Goal: Task Accomplishment & Management: Manage account settings

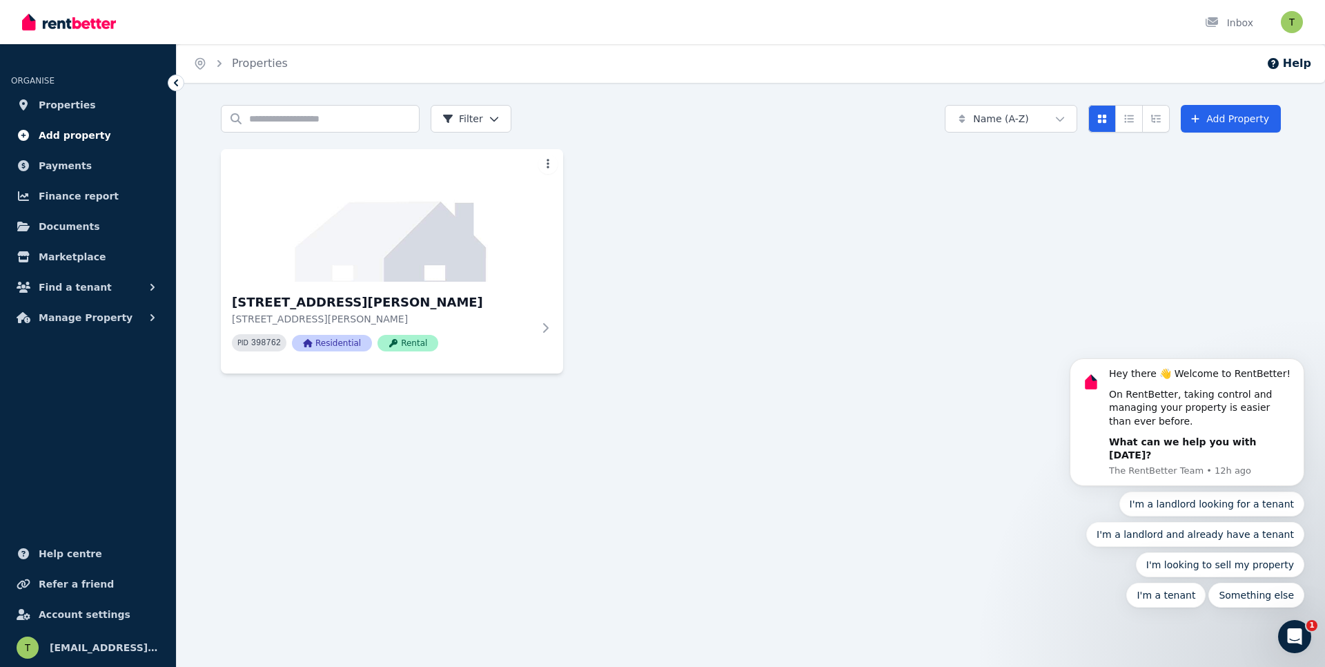
click at [65, 137] on span "Add property" at bounding box center [75, 135] width 72 height 17
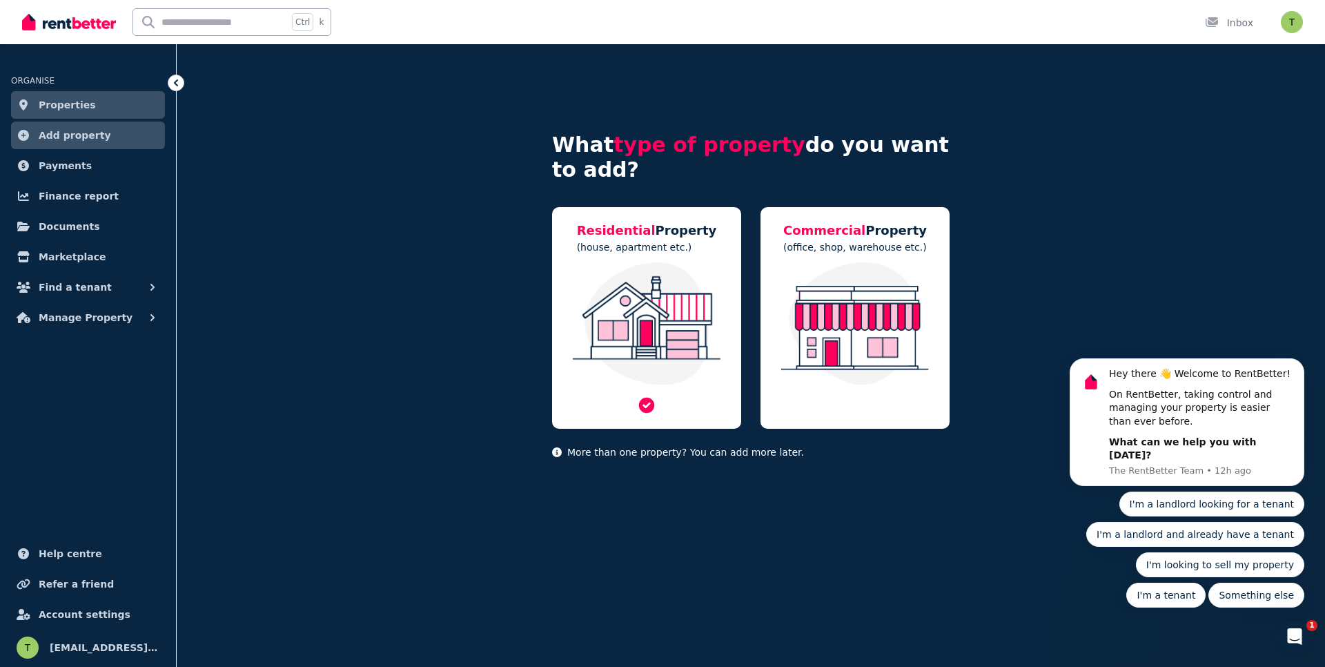
click at [630, 319] on img at bounding box center [646, 323] width 161 height 123
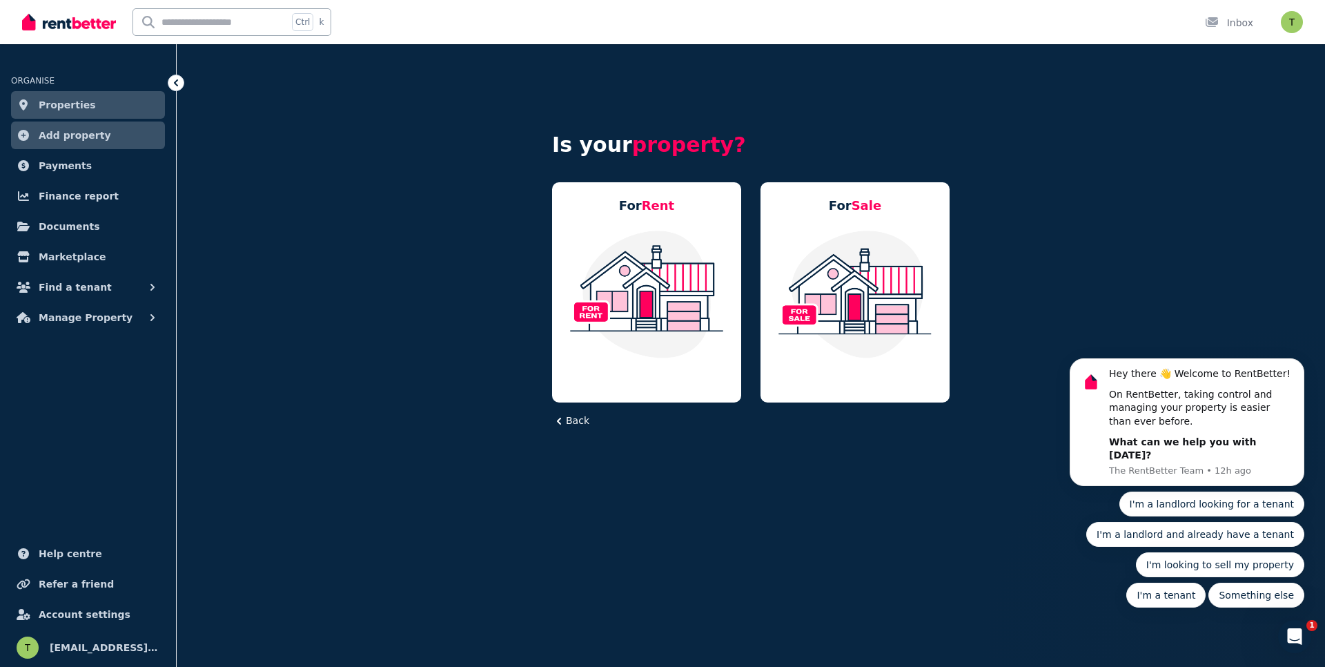
click at [58, 37] on div at bounding box center [69, 22] width 94 height 44
click at [61, 19] on img at bounding box center [69, 22] width 94 height 21
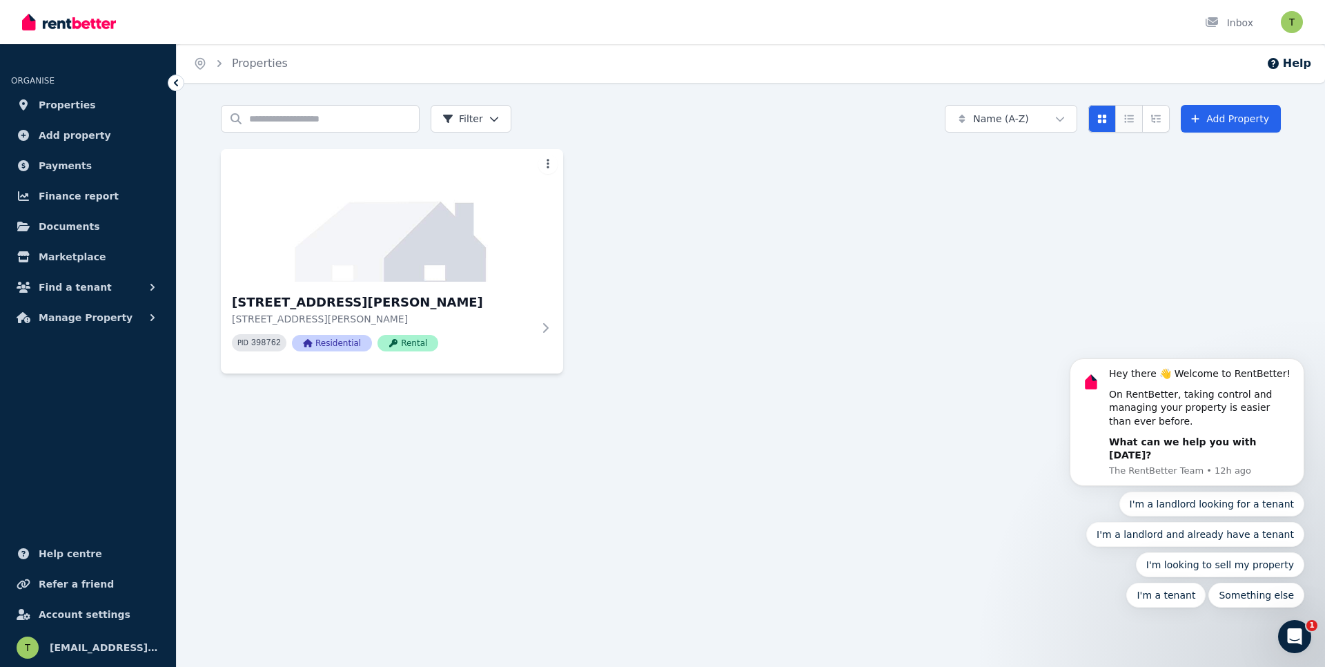
click at [1133, 124] on button "Compact list view" at bounding box center [1129, 119] width 28 height 28
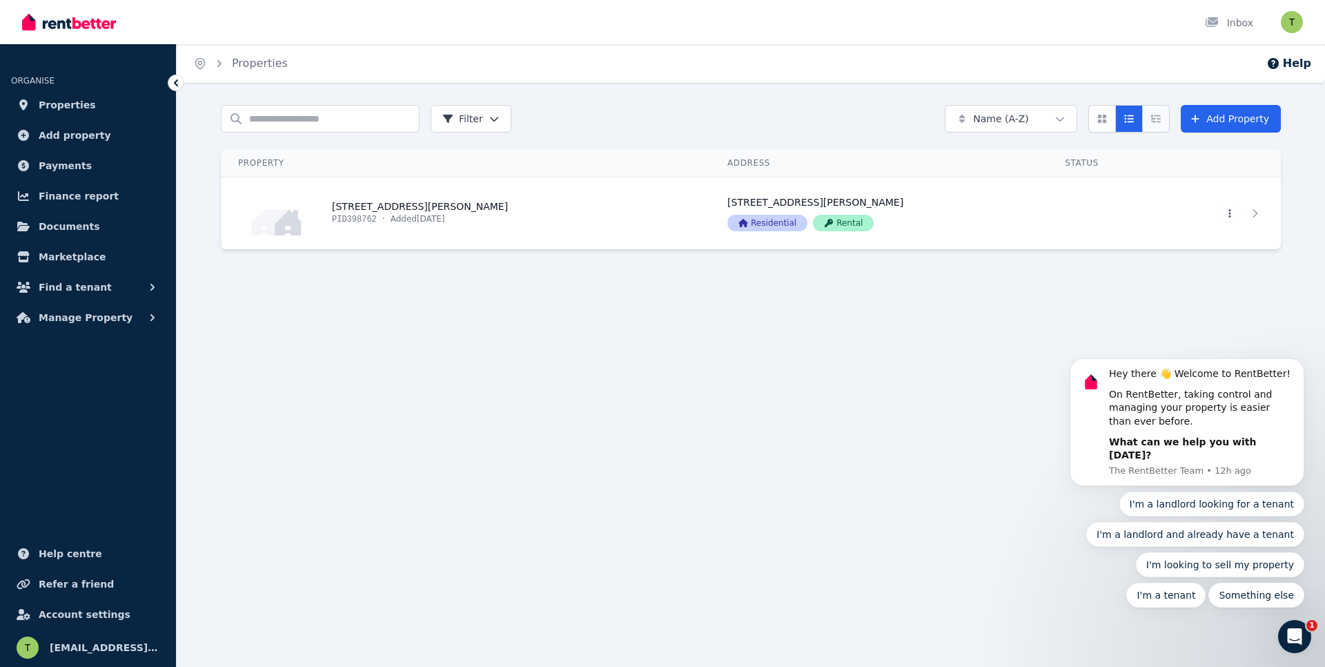
click at [1154, 121] on icon "Expanded list view" at bounding box center [1156, 119] width 10 height 8
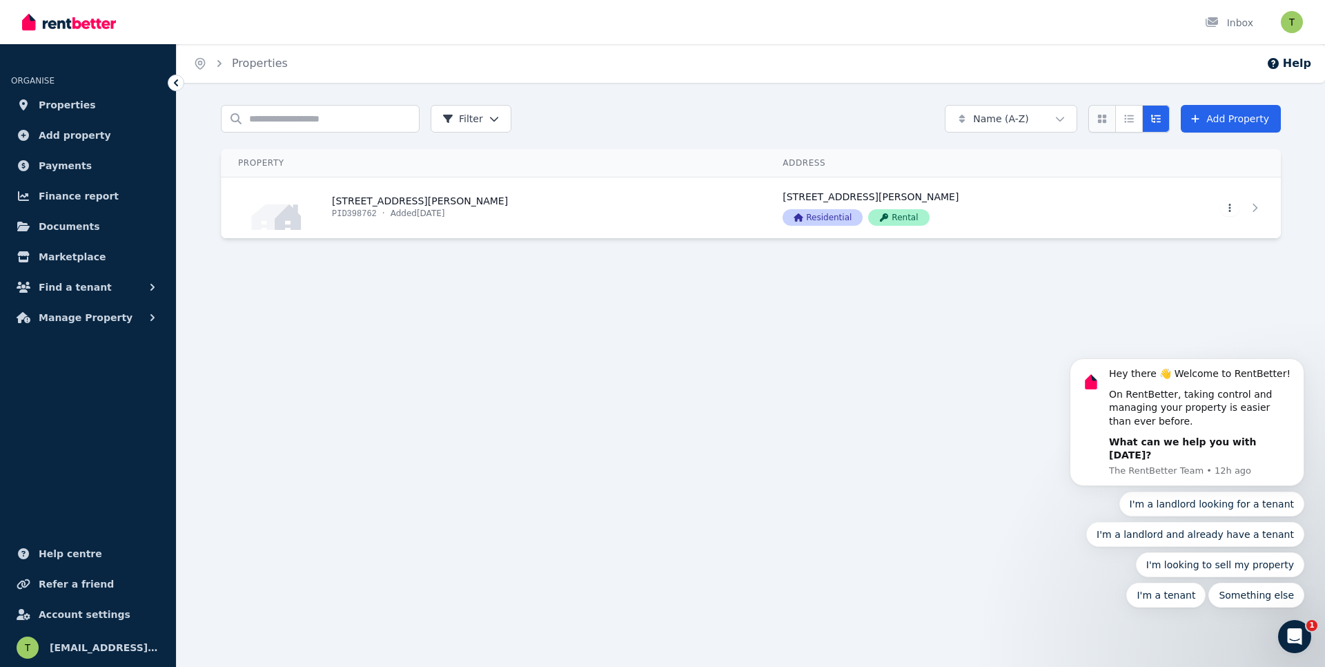
click at [1107, 119] on icon "Card view" at bounding box center [1101, 119] width 11 height 10
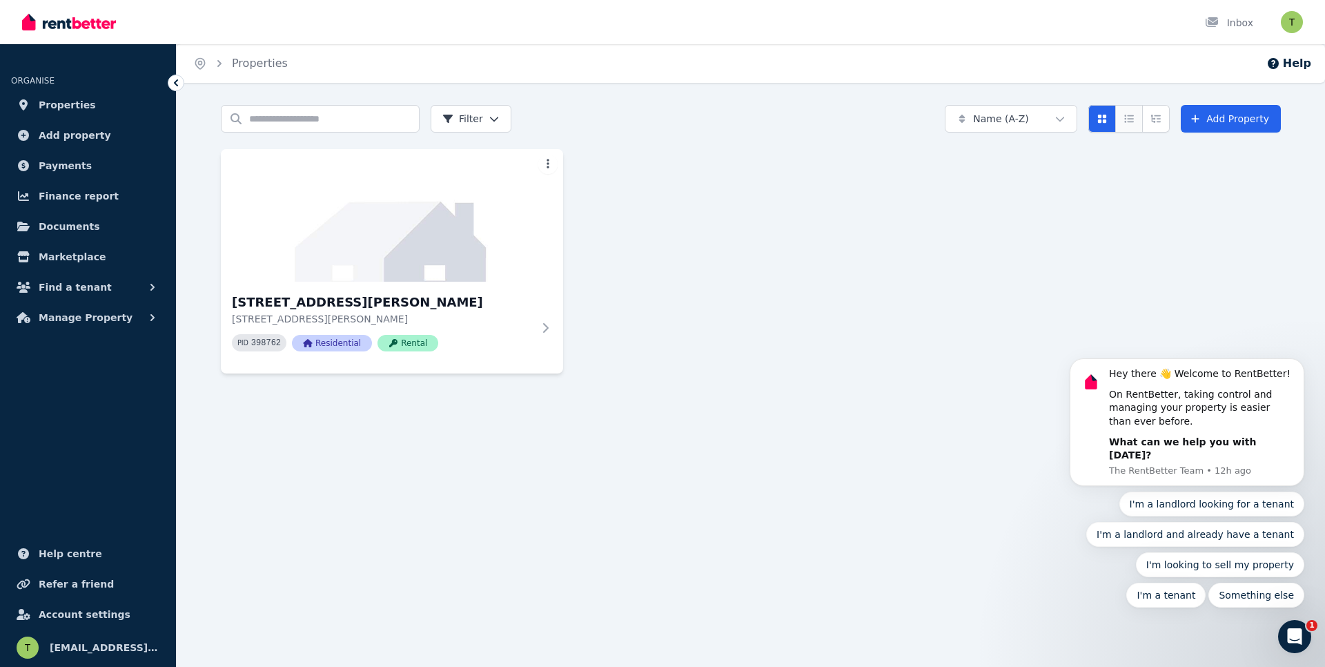
click at [1127, 117] on icon "Compact list view" at bounding box center [1128, 119] width 11 height 10
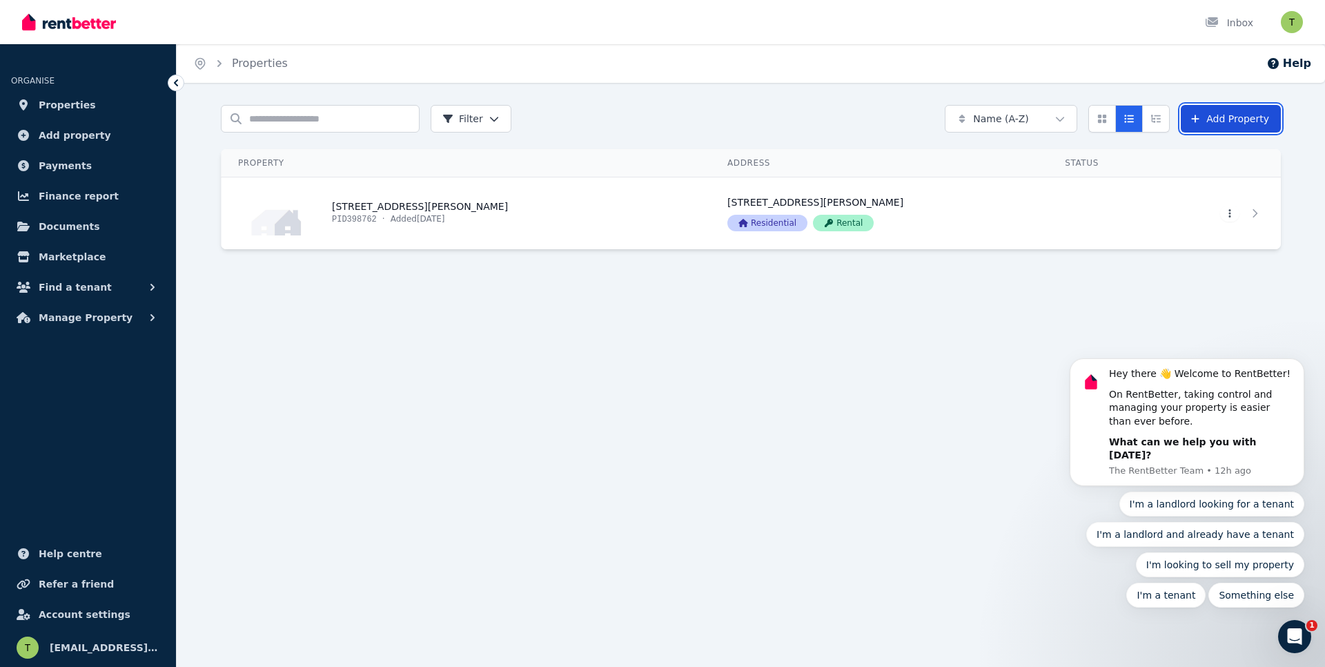
click at [1197, 126] on link "Add Property" at bounding box center [1231, 119] width 100 height 28
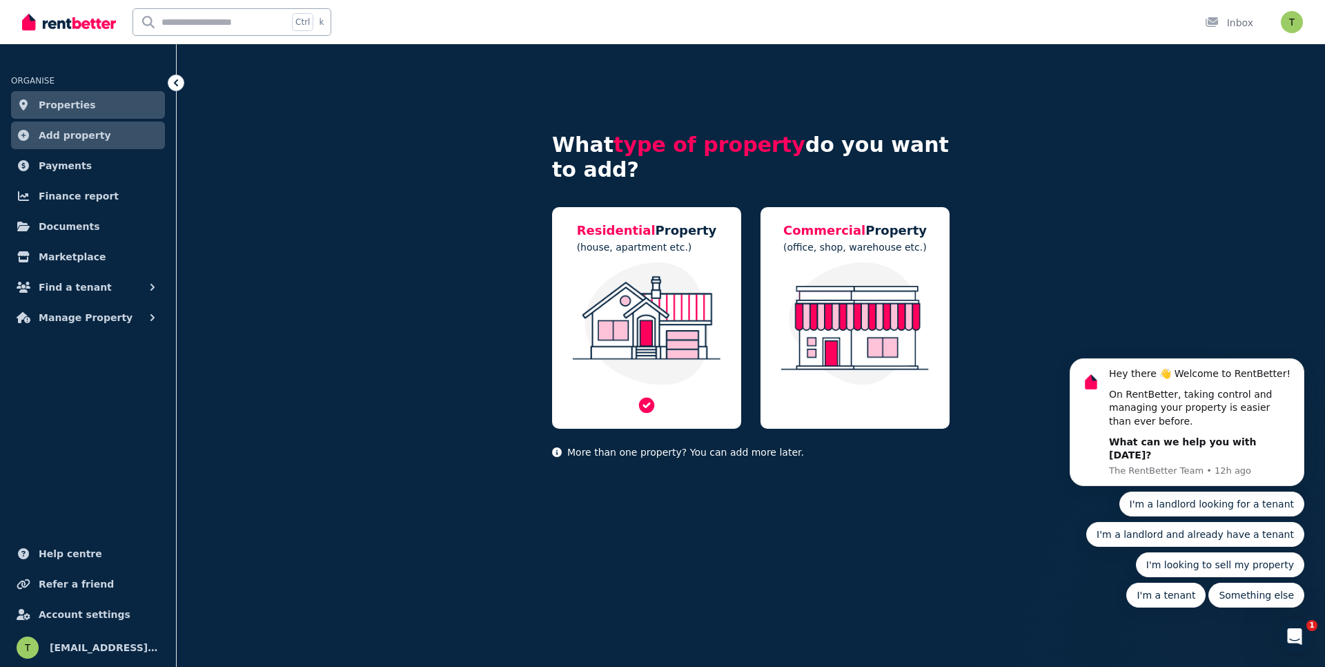
click at [670, 322] on img at bounding box center [646, 323] width 161 height 123
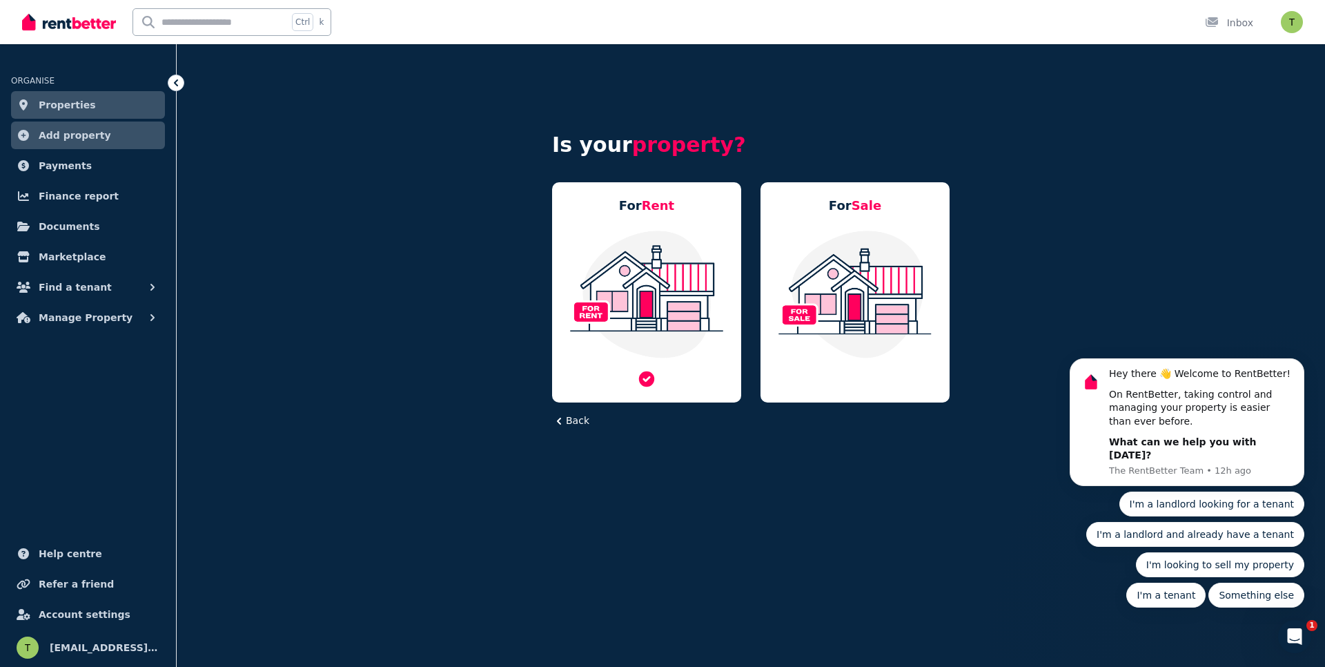
click at [648, 355] on img at bounding box center [646, 294] width 161 height 130
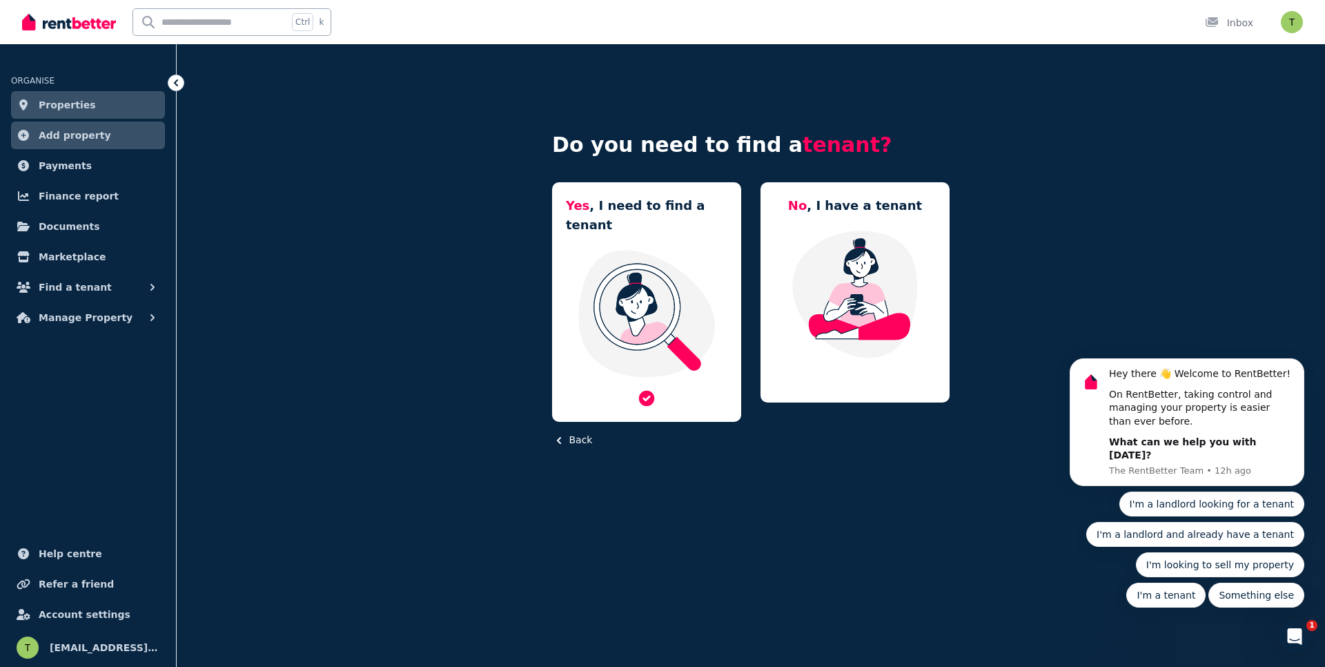
click at [706, 293] on img at bounding box center [646, 313] width 161 height 130
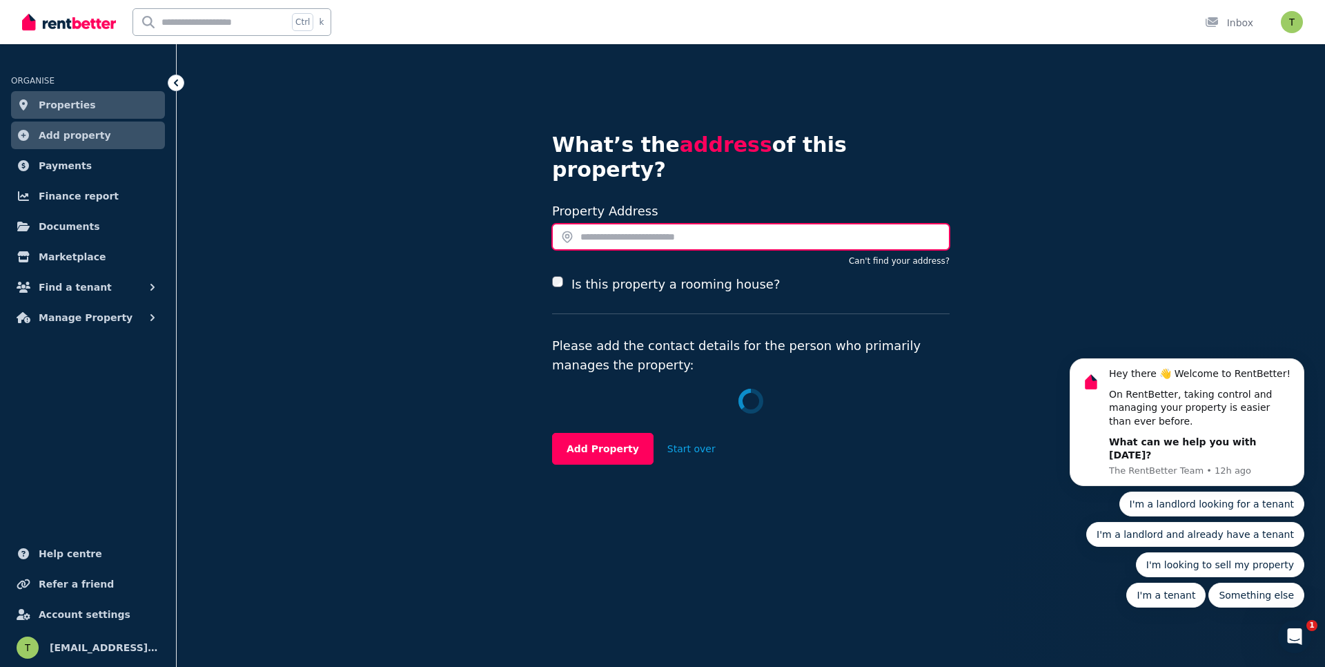
click at [604, 224] on input "text" at bounding box center [750, 237] width 397 height 26
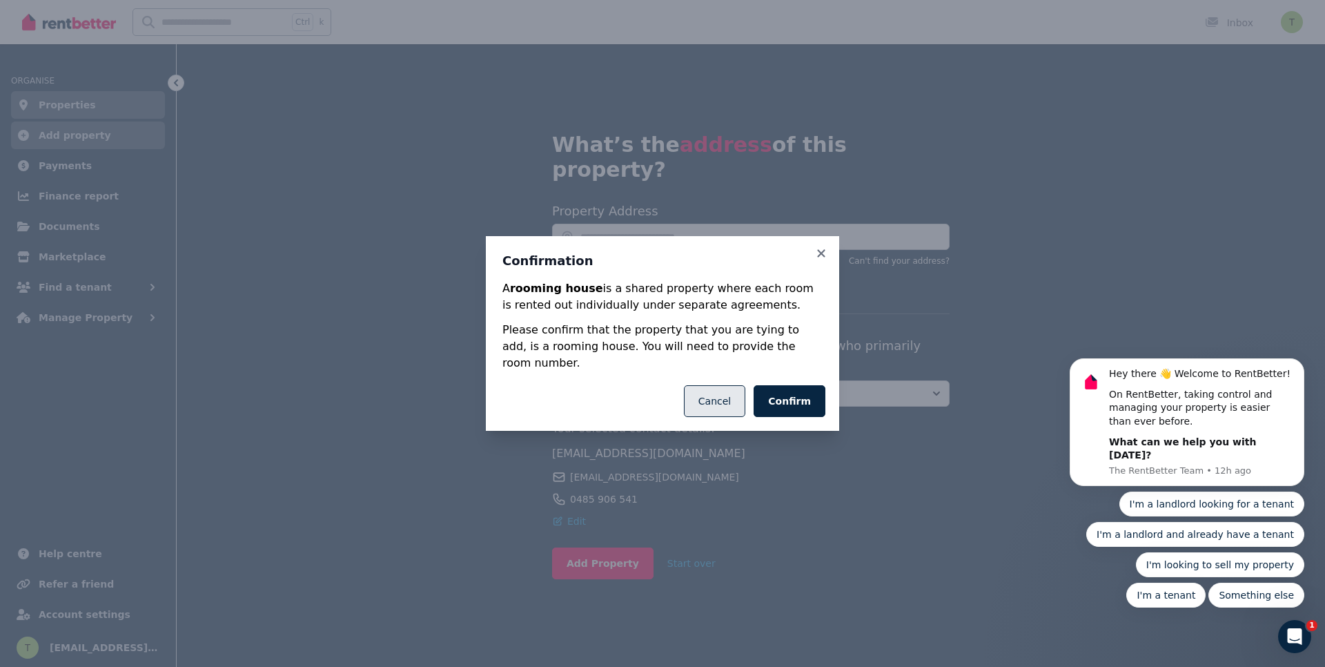
click at [711, 390] on button "Cancel" at bounding box center [714, 401] width 61 height 32
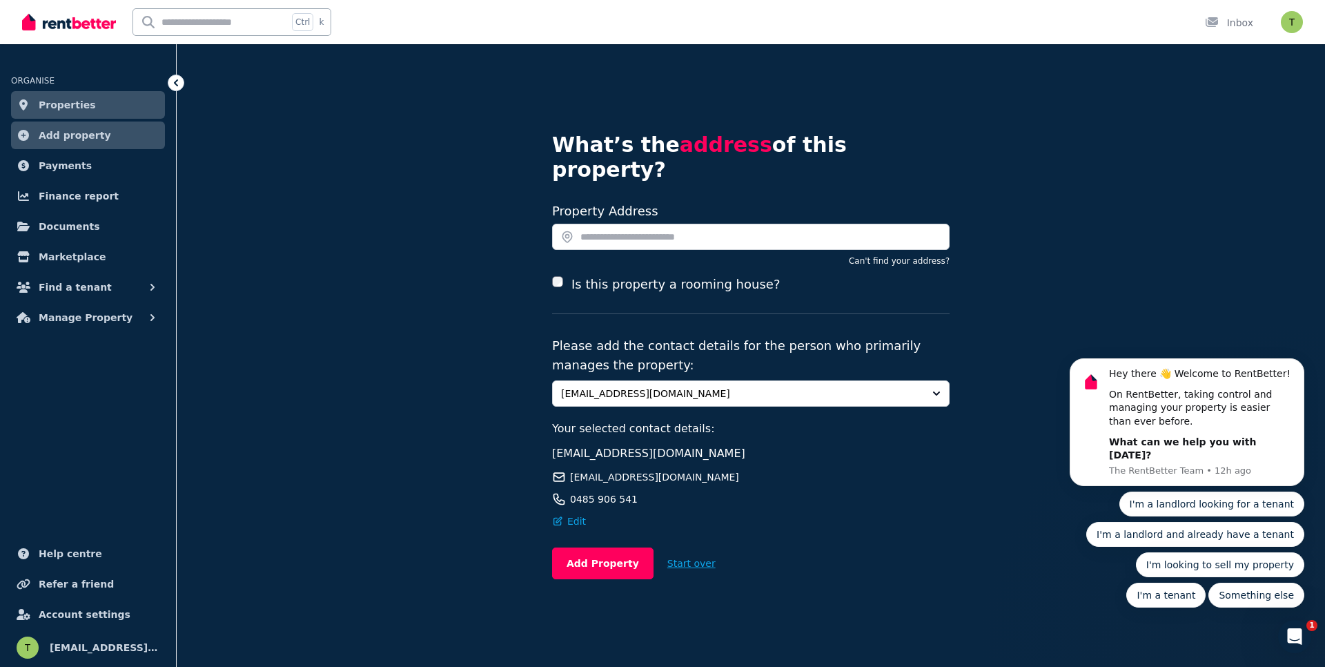
click at [680, 548] on button "Start over" at bounding box center [691, 563] width 76 height 30
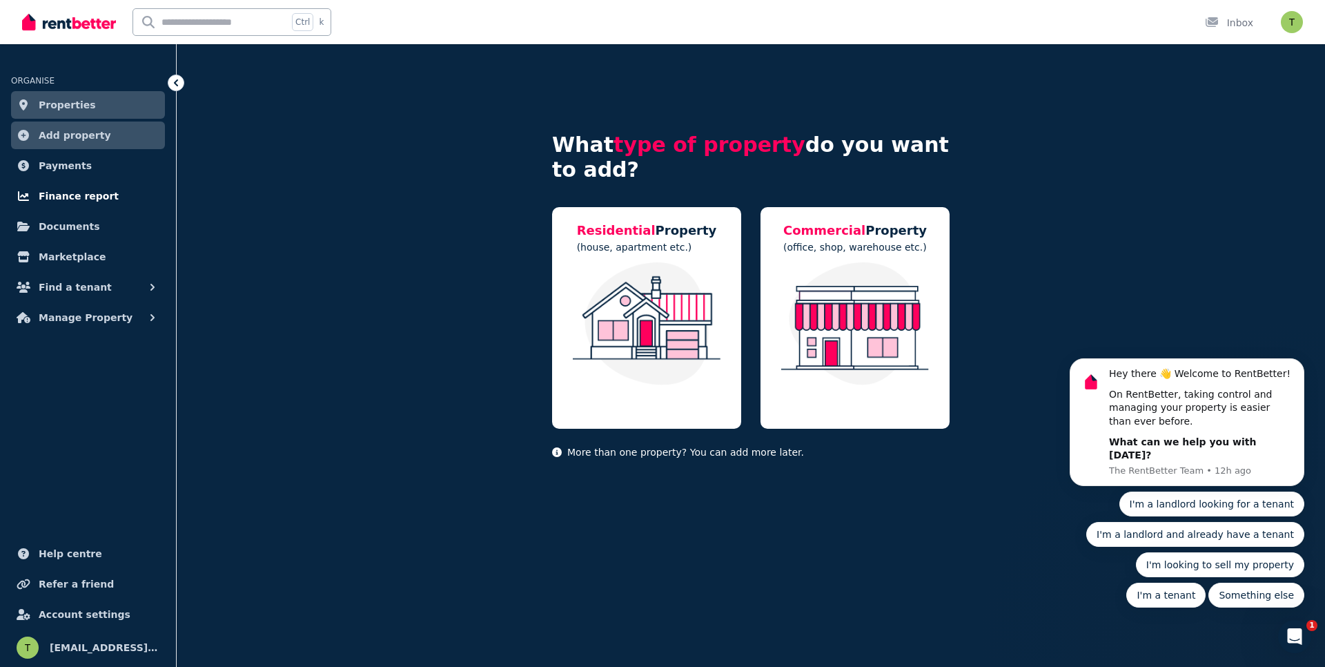
click at [72, 194] on span "Finance report" at bounding box center [79, 196] width 80 height 17
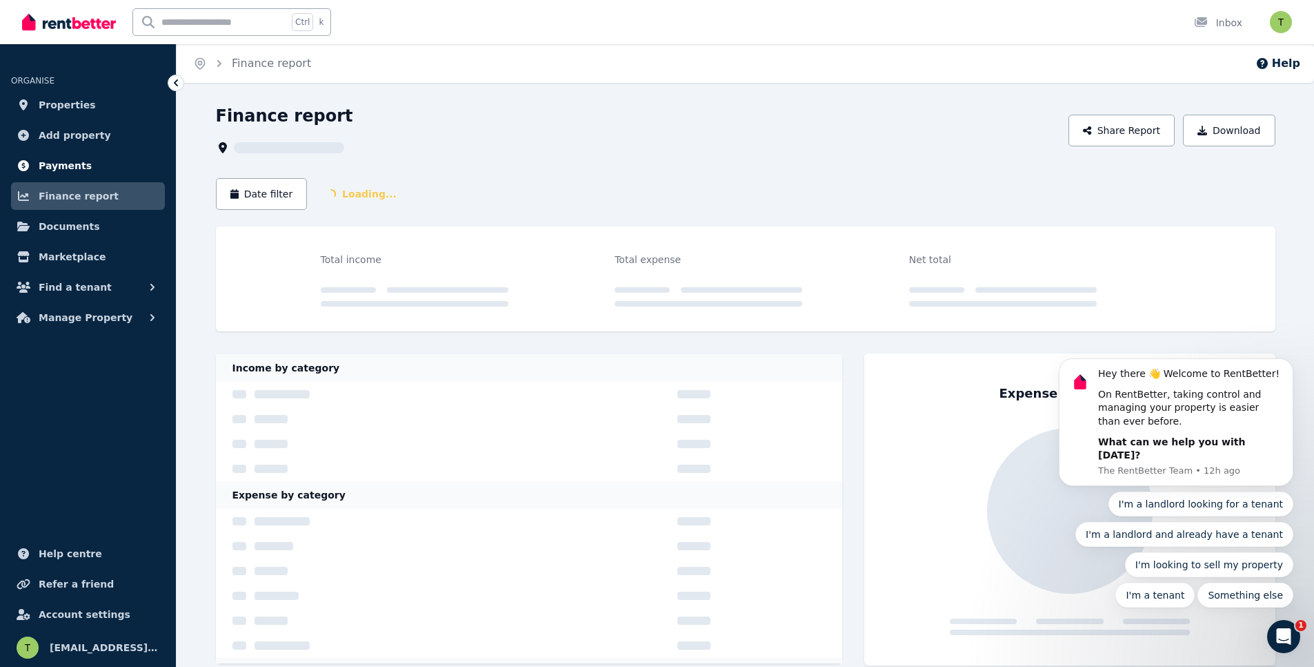
click at [66, 171] on span "Payments" at bounding box center [65, 165] width 53 height 17
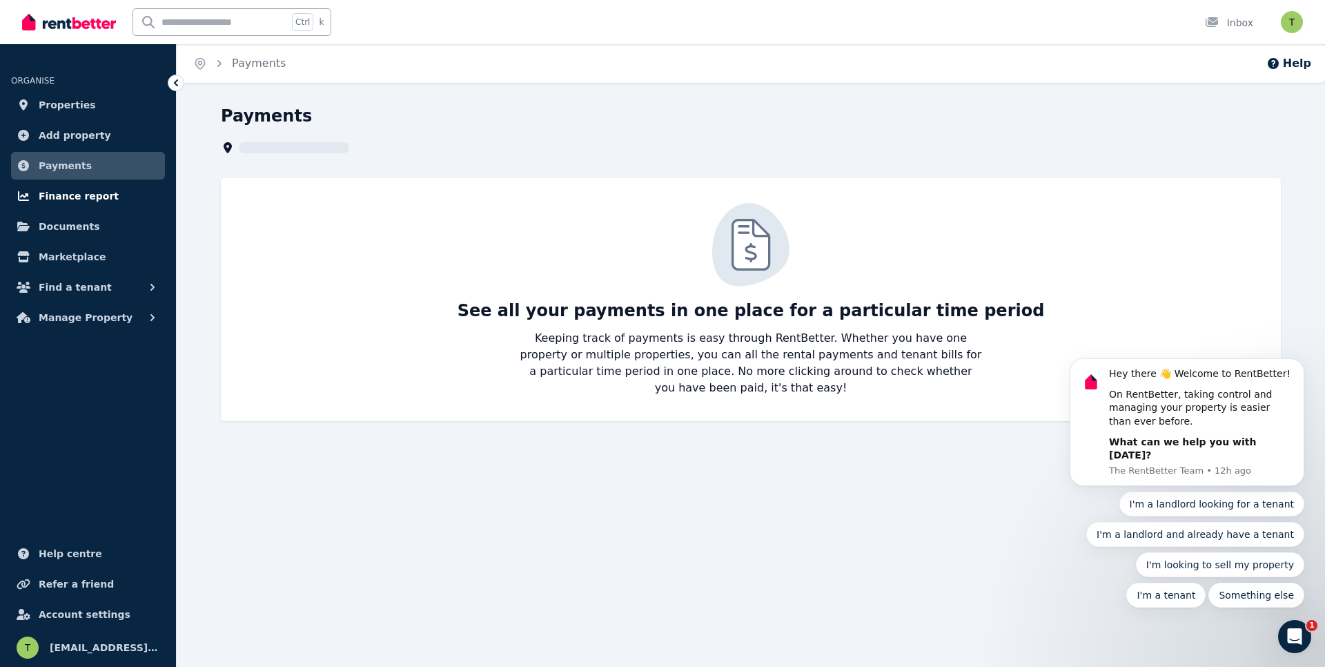
click at [122, 196] on link "Finance report" at bounding box center [88, 196] width 154 height 28
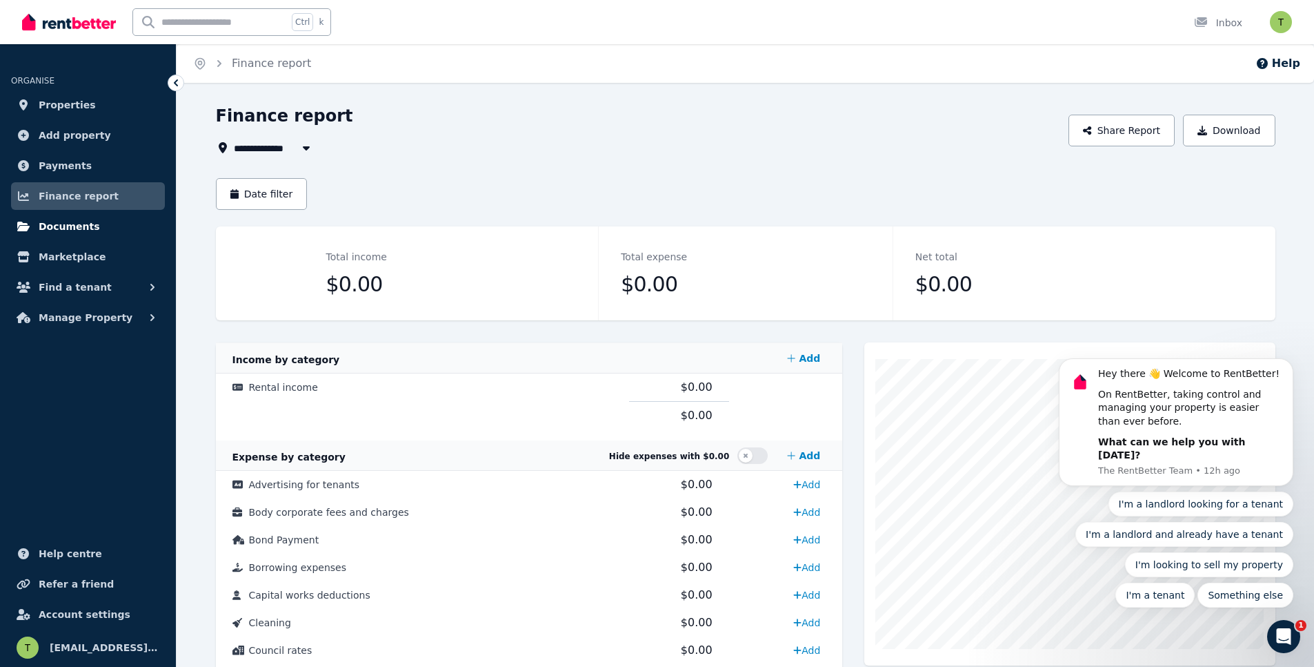
click at [72, 238] on link "Documents" at bounding box center [88, 227] width 154 height 28
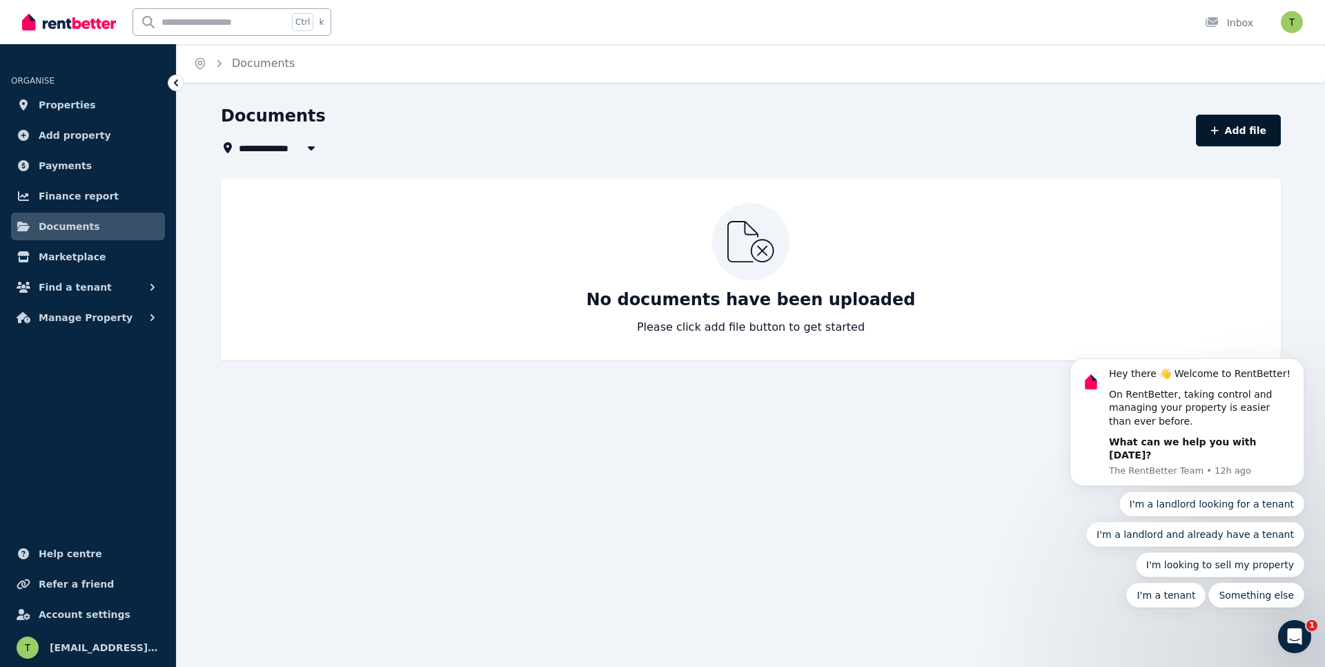
click at [1227, 134] on button "Add file" at bounding box center [1238, 131] width 85 height 32
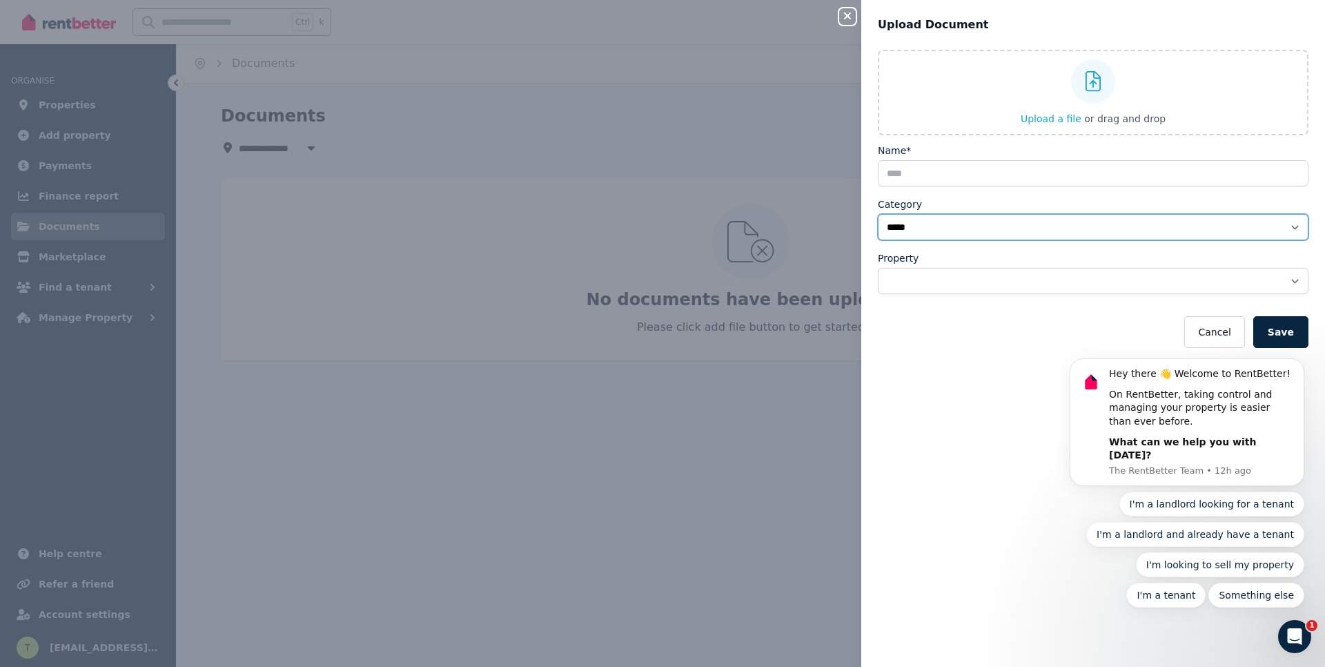
select select "**********"
click at [878, 214] on select "**********" at bounding box center [1093, 227] width 431 height 26
select select "**********"
click at [878, 268] on select "**********" at bounding box center [1093, 281] width 431 height 26
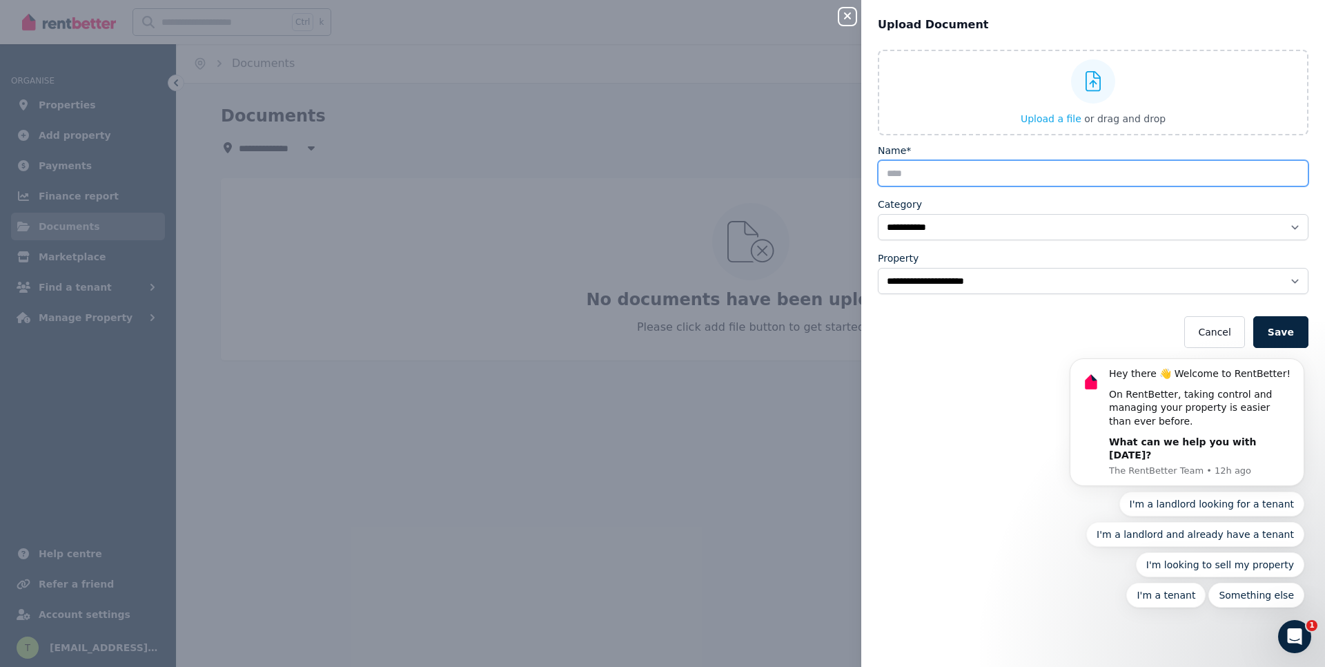
click at [937, 175] on input "Name*" at bounding box center [1093, 173] width 431 height 26
click at [852, 14] on icon "button" at bounding box center [847, 15] width 17 height 11
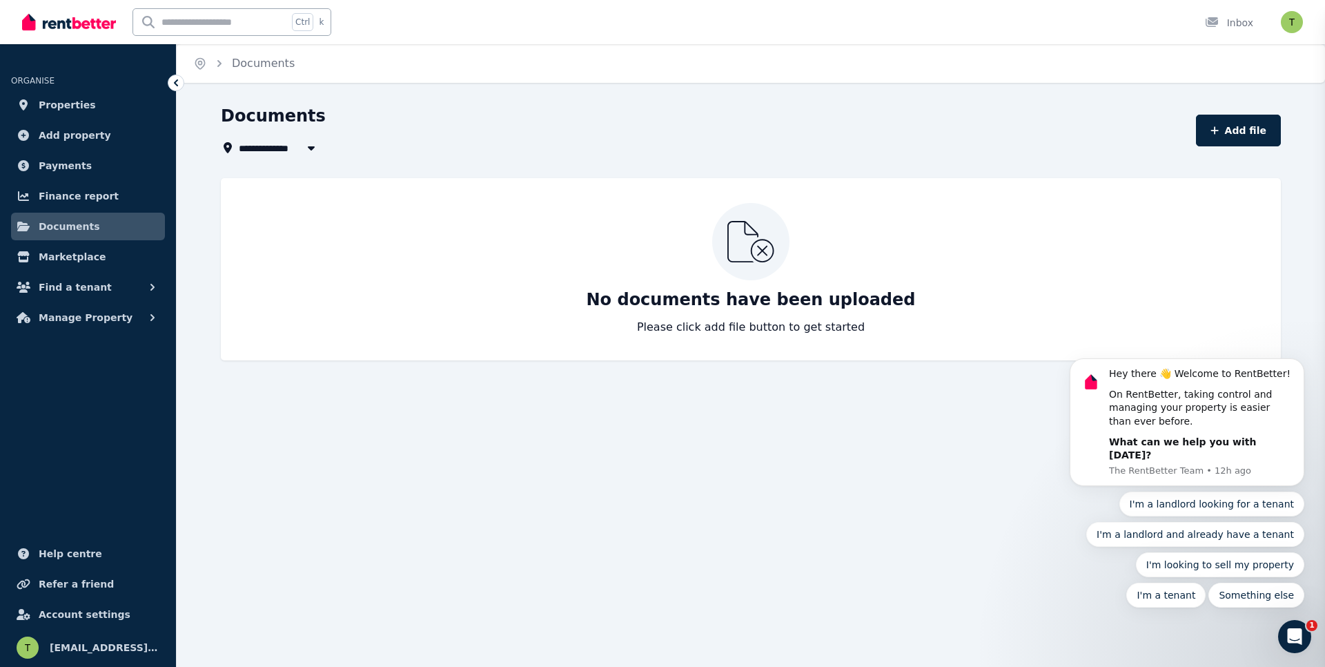
select select "*****"
select select
click at [55, 318] on span "Manage Property" at bounding box center [86, 317] width 94 height 17
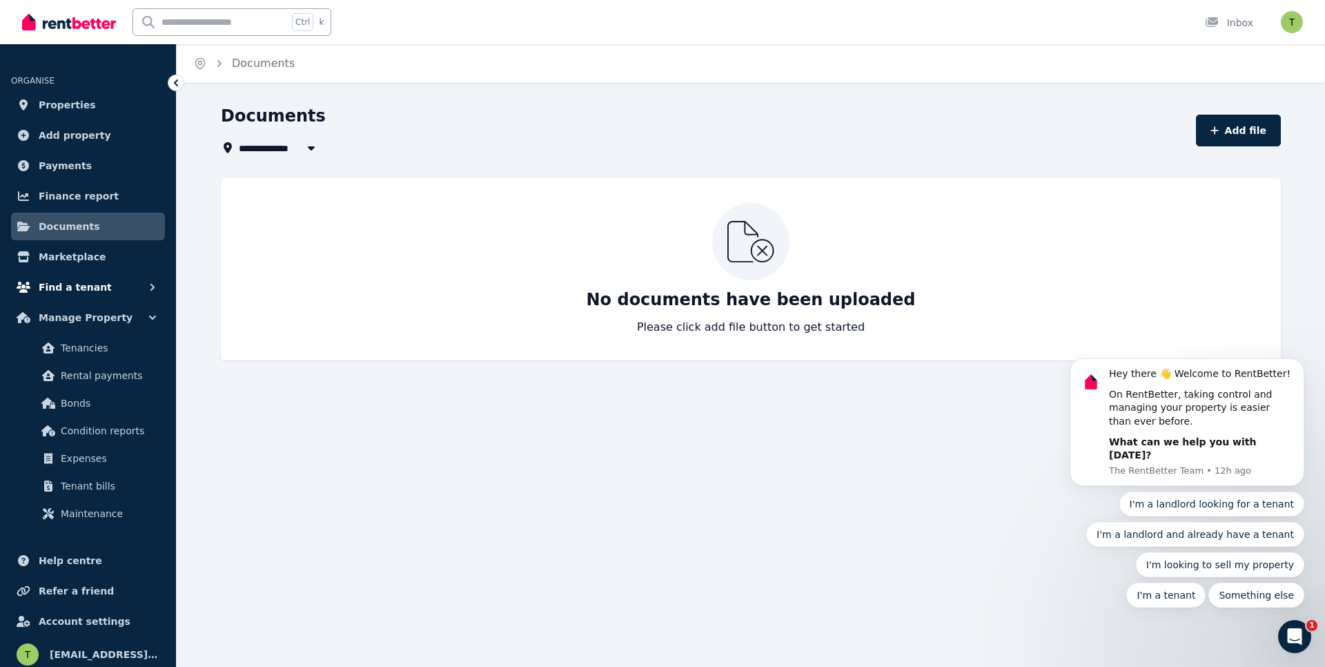
click at [63, 286] on span "Find a tenant" at bounding box center [75, 287] width 73 height 17
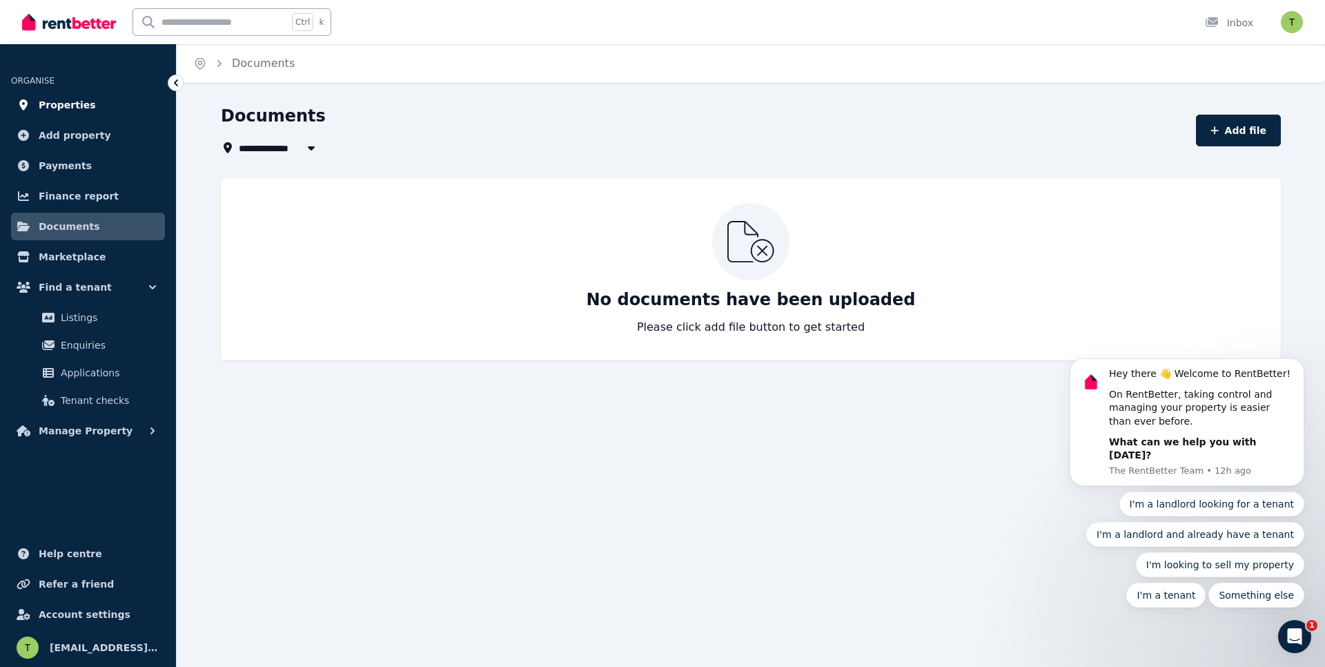
click at [71, 103] on span "Properties" at bounding box center [67, 105] width 57 height 17
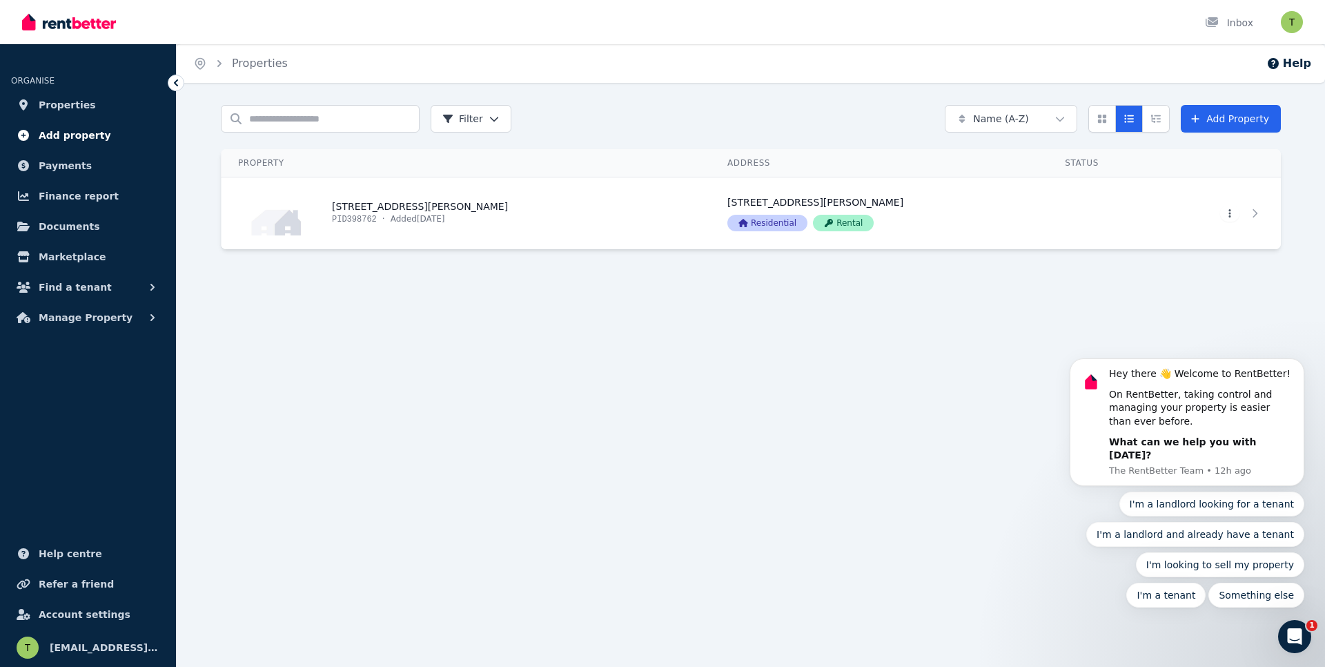
click at [75, 132] on span "Add property" at bounding box center [75, 135] width 72 height 17
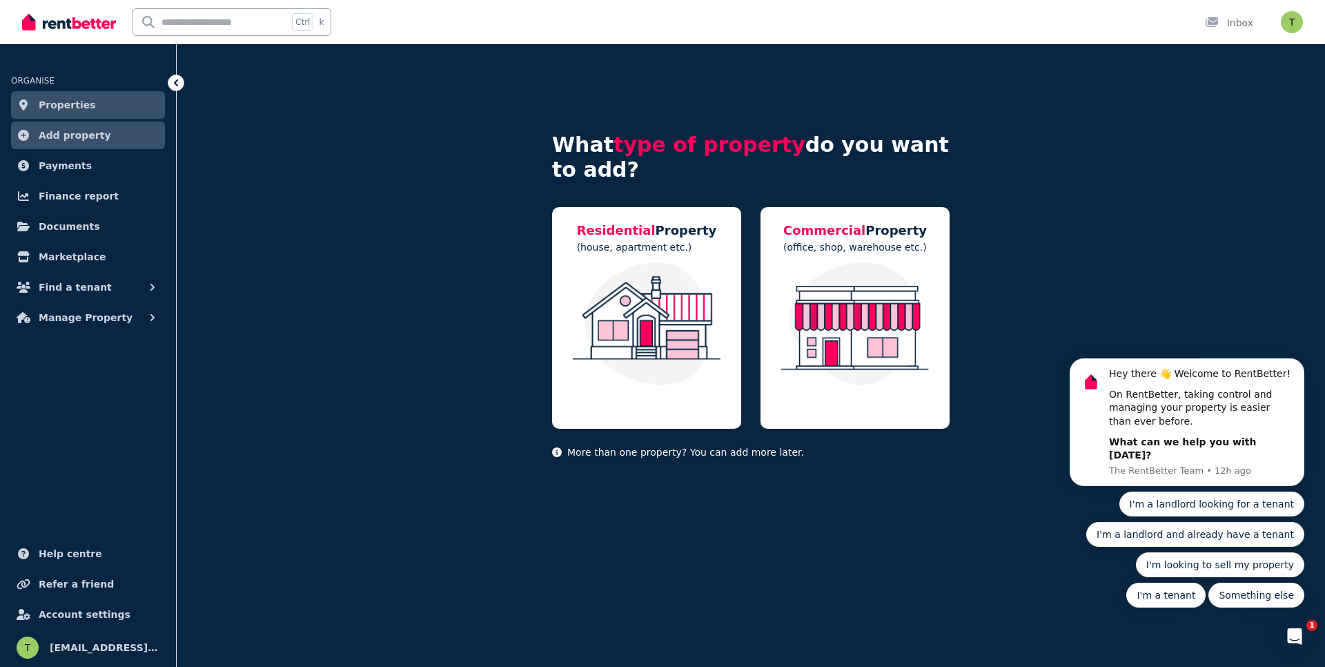
click at [68, 180] on ul "ORGANISE Properties Add property Payments Finance report Documents Marketplace …" at bounding box center [88, 194] width 176 height 273
click at [63, 172] on span "Payments" at bounding box center [65, 165] width 53 height 17
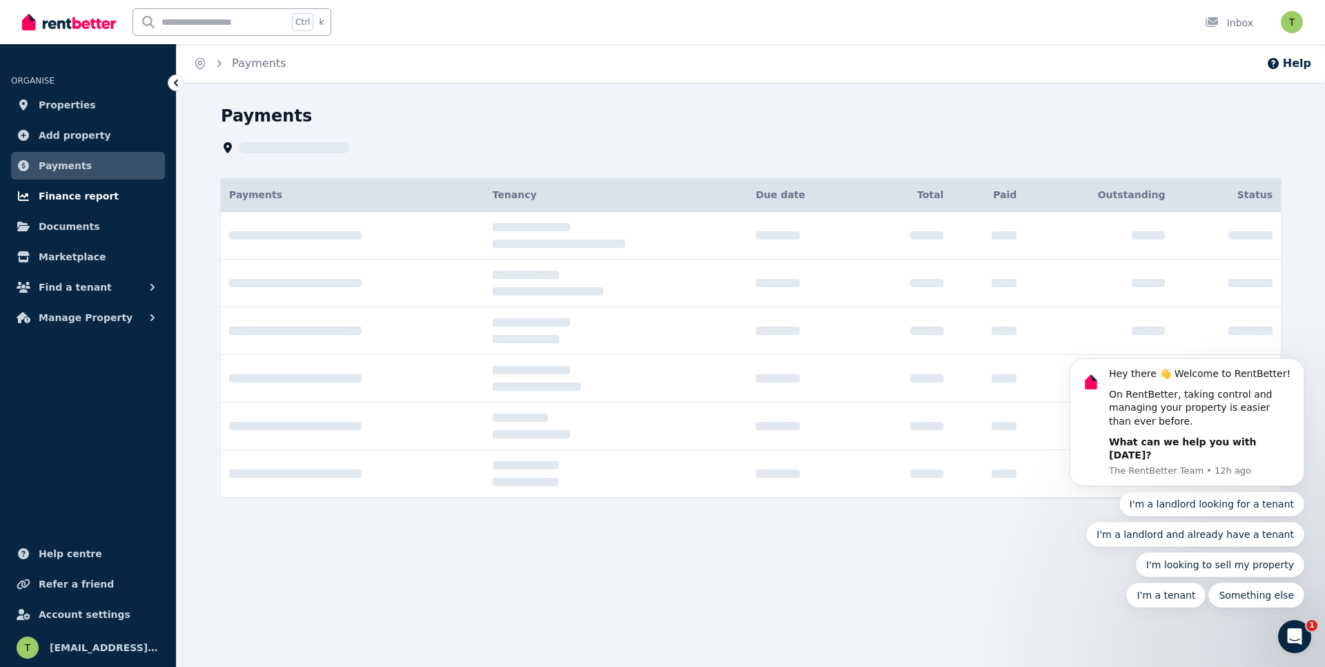
click at [65, 195] on span "Finance report" at bounding box center [79, 196] width 80 height 17
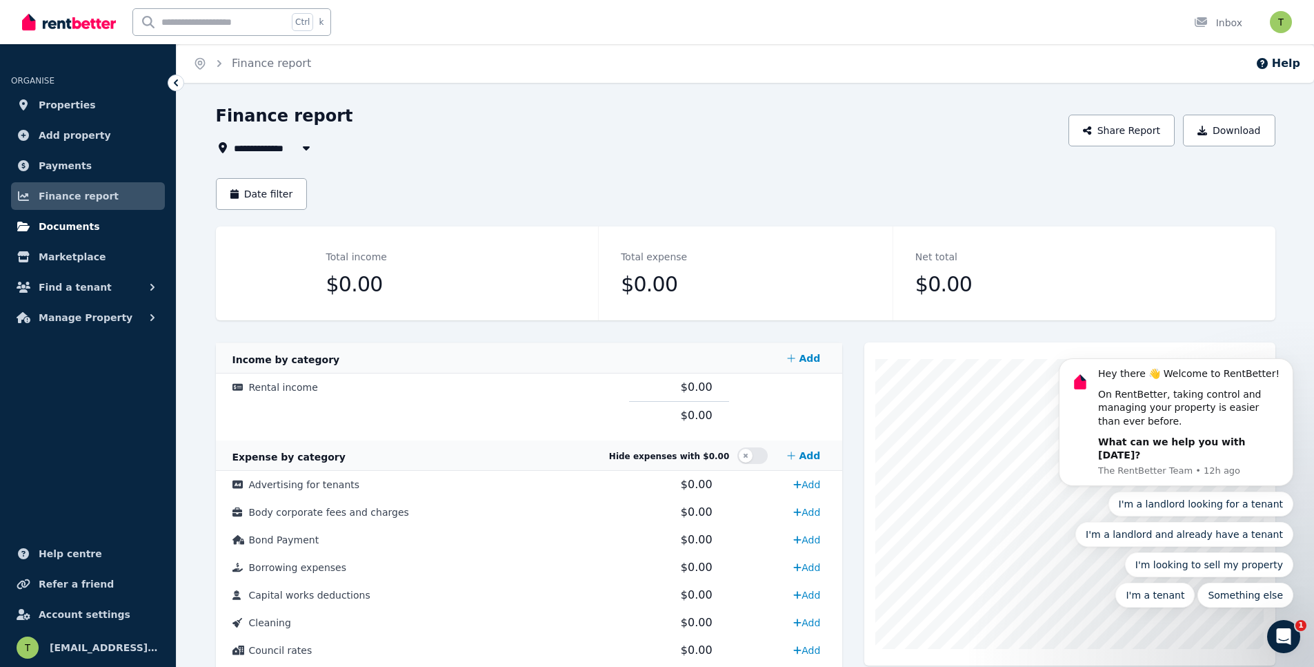
click at [55, 236] on link "Documents" at bounding box center [88, 227] width 154 height 28
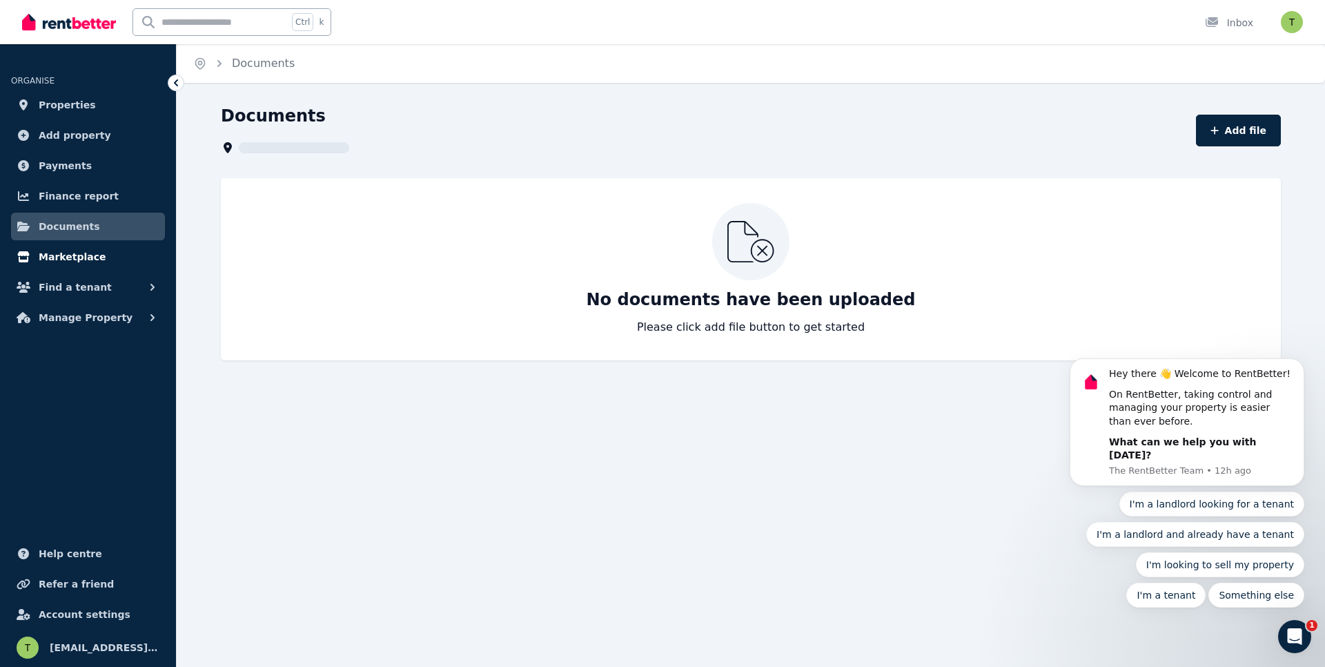
click at [58, 254] on span "Marketplace" at bounding box center [72, 256] width 67 height 17
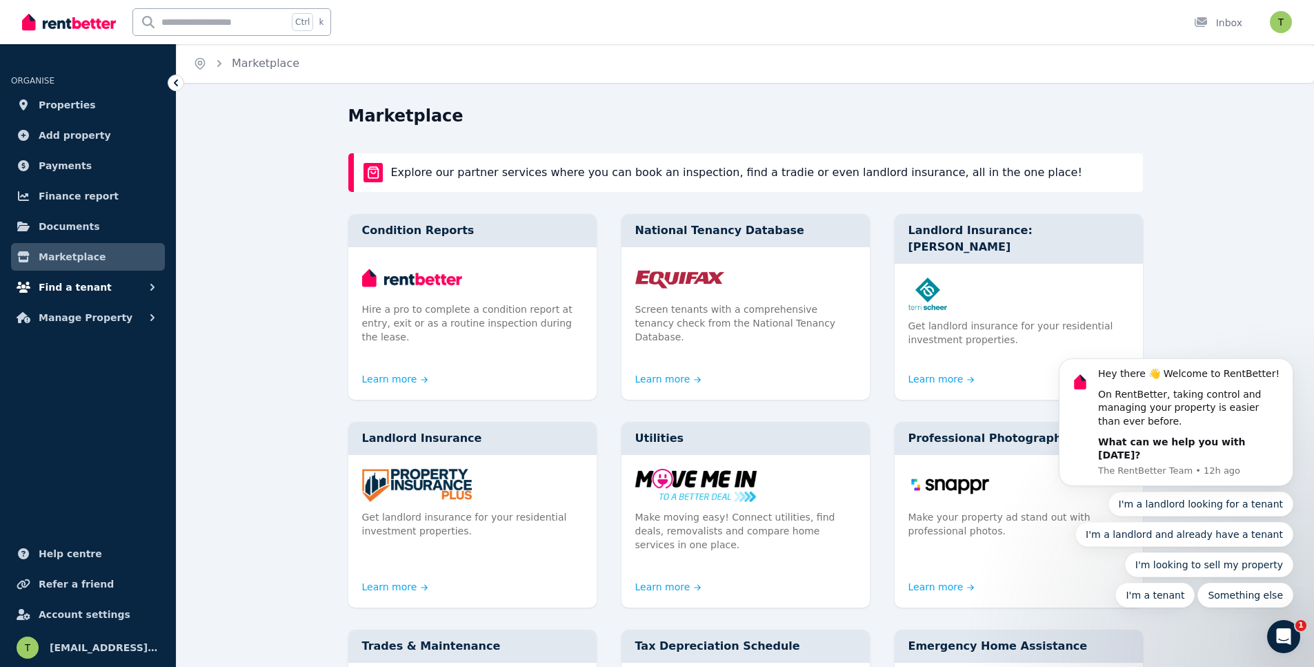
click at [56, 283] on span "Find a tenant" at bounding box center [75, 287] width 73 height 17
click at [35, 442] on button "Manage Property" at bounding box center [88, 431] width 154 height 28
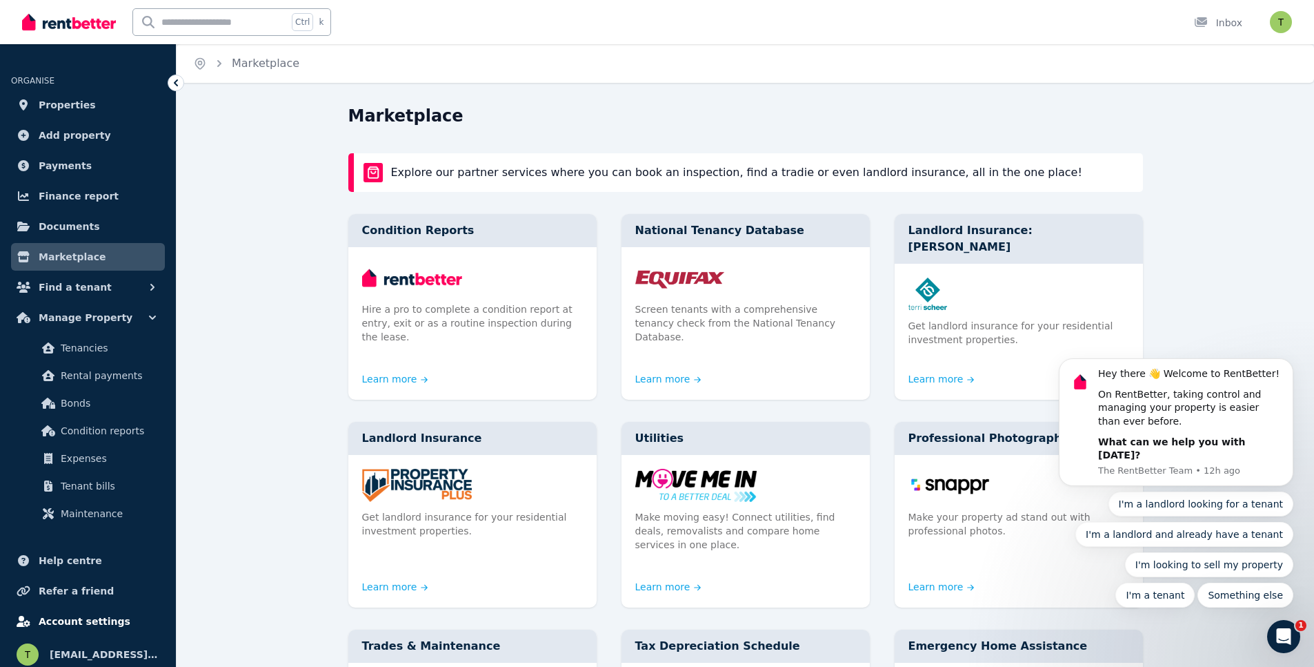
click at [97, 627] on span "Account settings" at bounding box center [85, 621] width 92 height 17
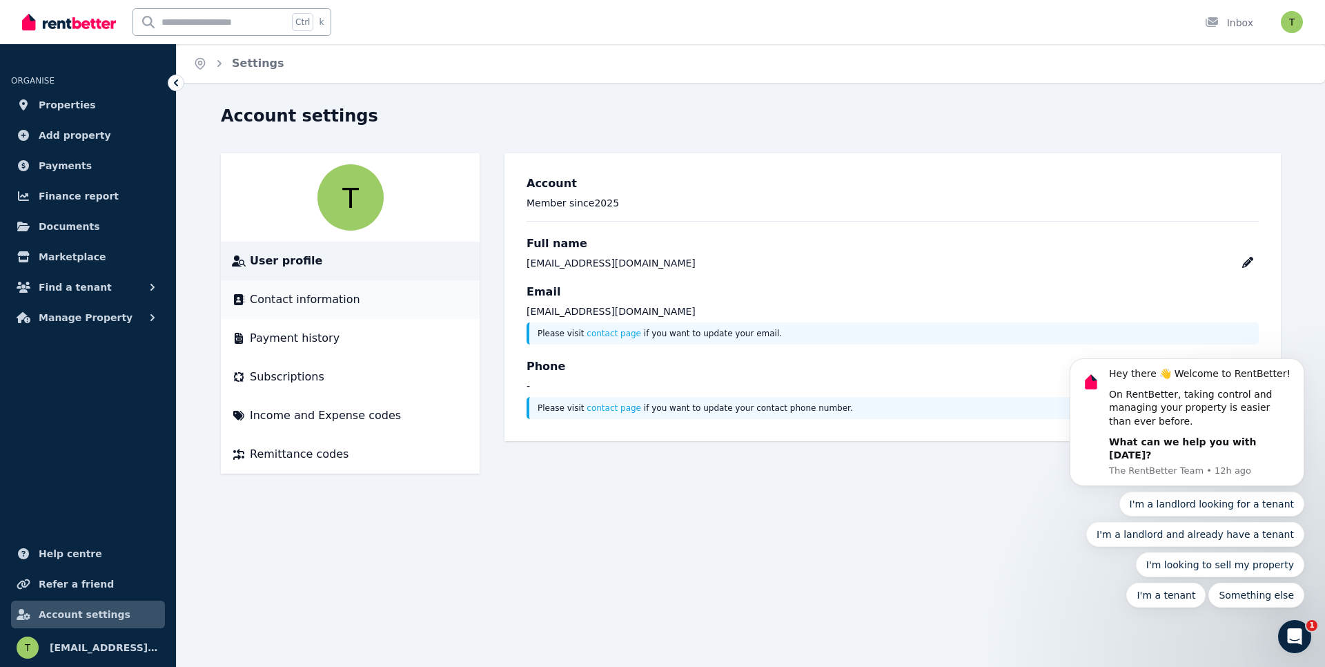
click at [302, 306] on span "Contact information" at bounding box center [305, 299] width 110 height 17
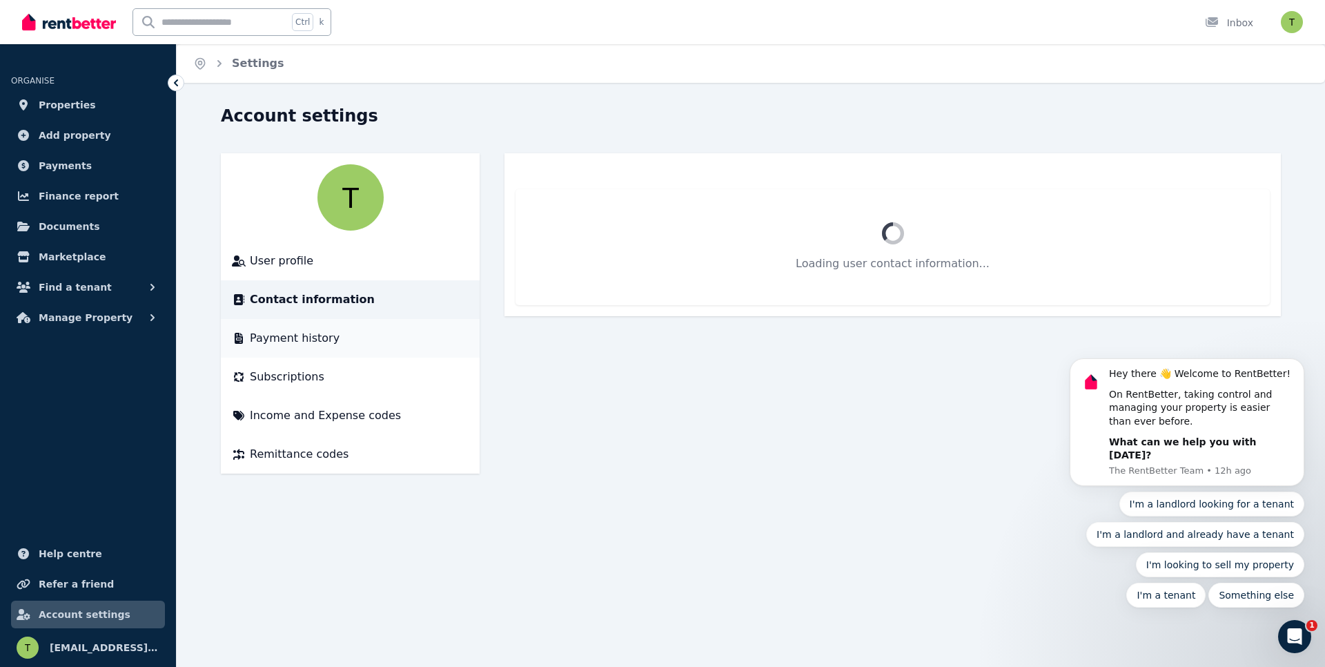
click at [297, 348] on li "Payment history" at bounding box center [350, 338] width 259 height 39
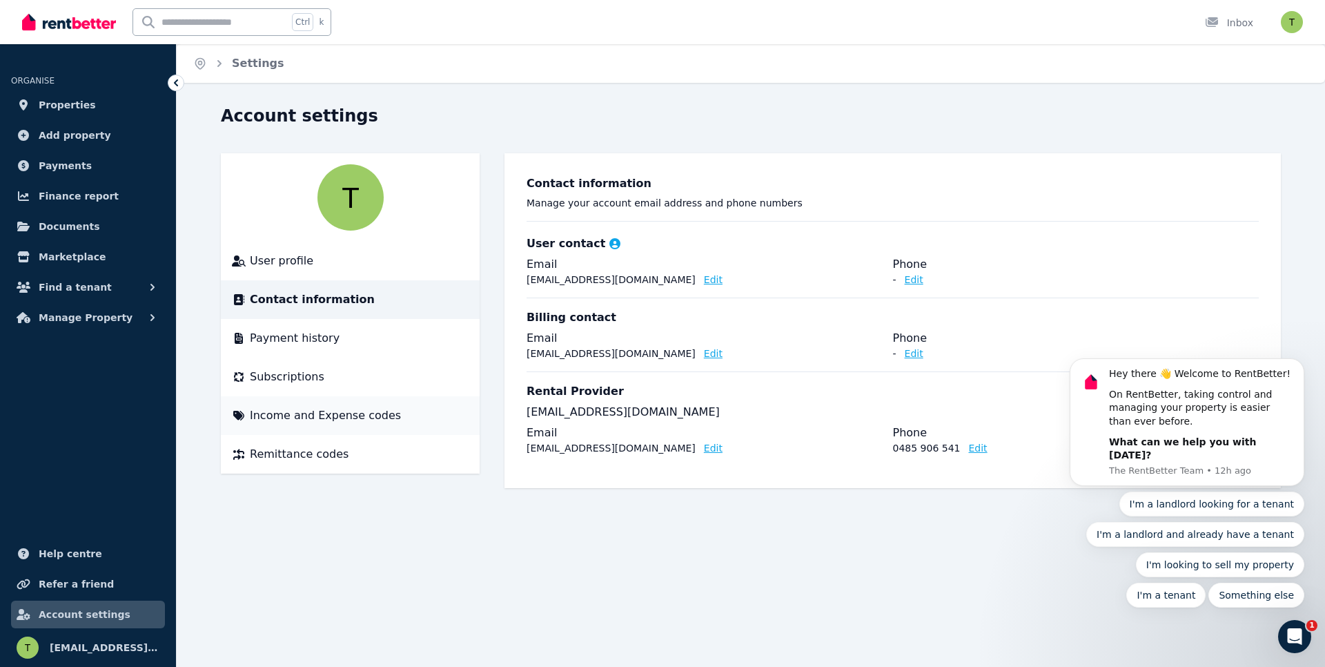
click at [291, 415] on span "Income and Expense codes" at bounding box center [325, 415] width 151 height 17
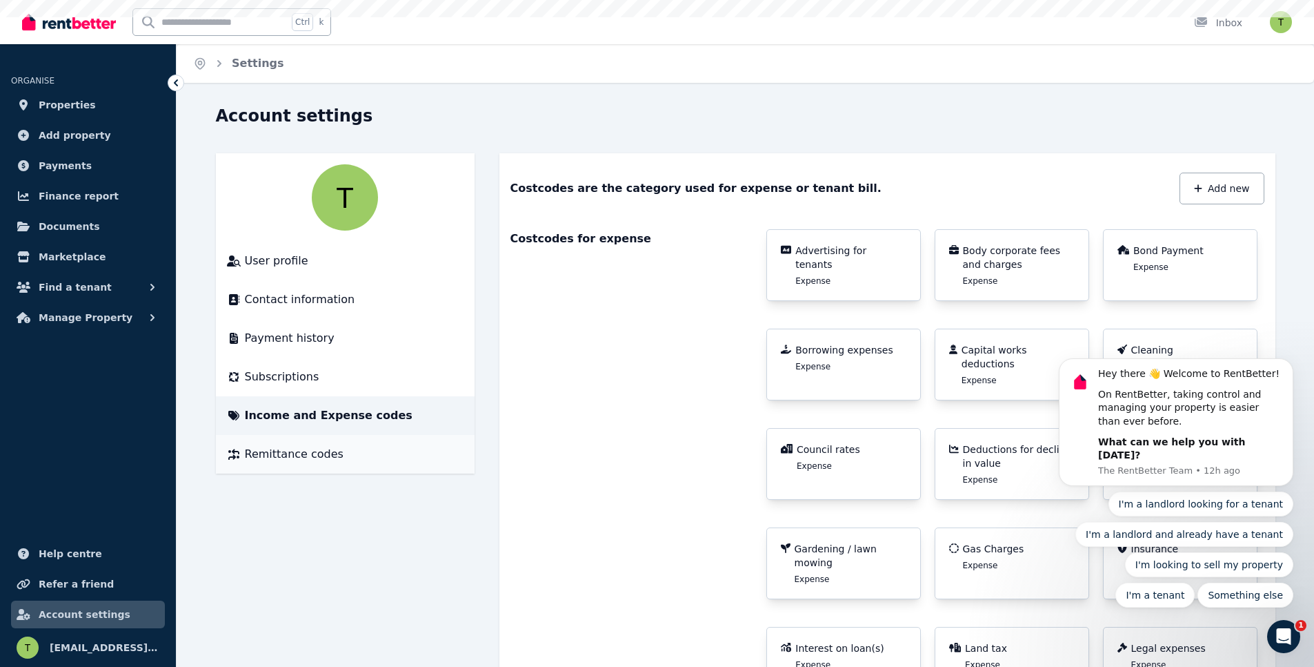
click at [286, 456] on span "Remittance codes" at bounding box center [294, 454] width 99 height 17
